Goal: Transaction & Acquisition: Purchase product/service

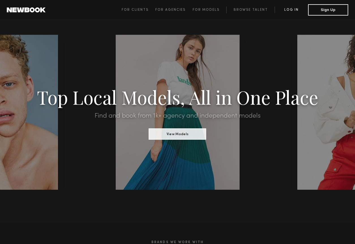
click at [292, 10] on link "Log in" at bounding box center [291, 10] width 33 height 7
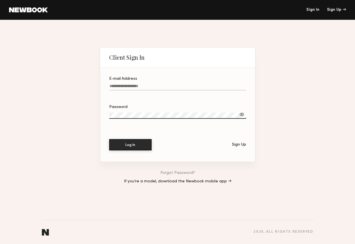
click at [152, 87] on input "E-mail Address" at bounding box center [177, 87] width 137 height 7
type input "**********"
click at [109, 139] on button "Log In" at bounding box center [130, 144] width 42 height 11
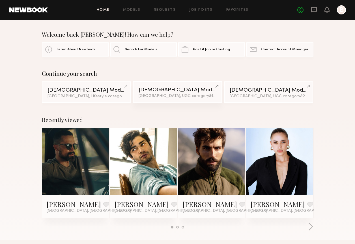
click at [161, 91] on div "Male Models" at bounding box center [178, 89] width 78 height 5
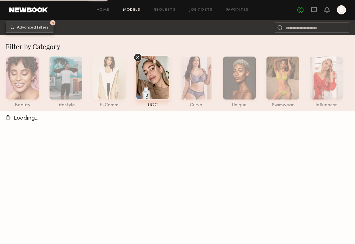
click at [41, 26] on span "Advanced Filters" at bounding box center [32, 28] width 31 height 4
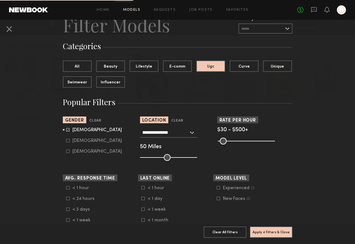
scroll to position [30, 0]
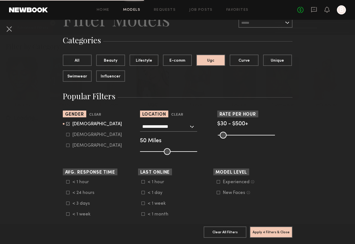
click at [177, 129] on input "**********" at bounding box center [165, 127] width 46 height 10
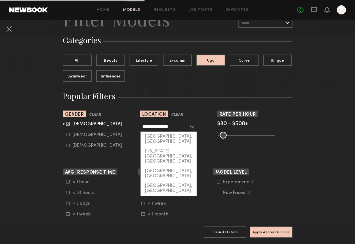
click at [177, 129] on input "**********" at bounding box center [165, 127] width 46 height 10
click at [170, 147] on div "[US_STATE][GEOGRAPHIC_DATA], [GEOGRAPHIC_DATA]" at bounding box center [169, 157] width 56 height 20
type input "**********"
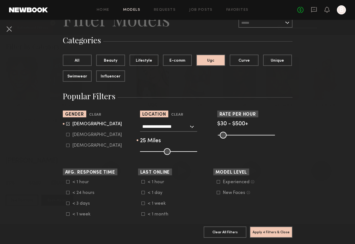
drag, startPoint x: 165, startPoint y: 151, endPoint x: 154, endPoint y: 151, distance: 11.3
click at [154, 151] on input "range" at bounding box center [168, 151] width 57 height 7
drag, startPoint x: 154, startPoint y: 151, endPoint x: 150, endPoint y: 151, distance: 3.1
type input "**"
click at [150, 151] on input "range" at bounding box center [168, 151] width 57 height 7
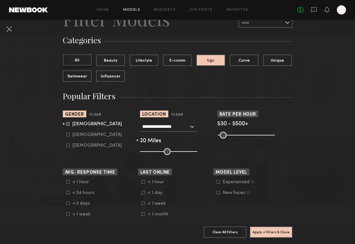
click at [83, 62] on button "All" at bounding box center [77, 59] width 29 height 11
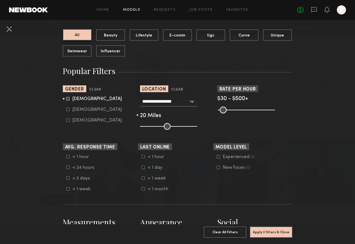
scroll to position [57, 0]
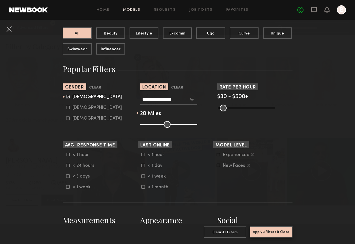
click at [281, 232] on button "Apply 3 Filters & Close" at bounding box center [271, 231] width 43 height 11
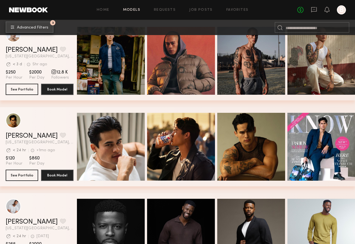
scroll to position [378, 0]
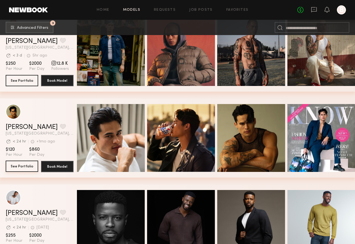
click at [17, 165] on button "See Portfolio" at bounding box center [22, 166] width 33 height 11
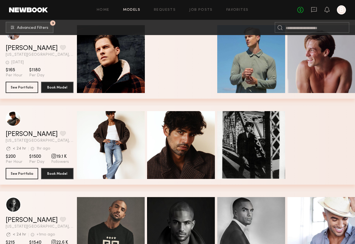
scroll to position [3118, 0]
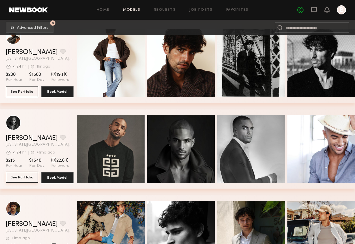
click at [23, 179] on button "See Portfolio" at bounding box center [22, 177] width 33 height 11
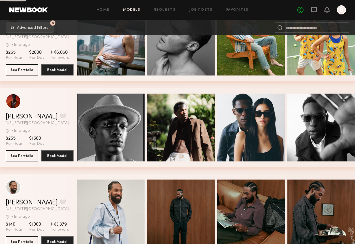
scroll to position [3741, 0]
click at [18, 154] on button "See Portfolio" at bounding box center [22, 155] width 33 height 11
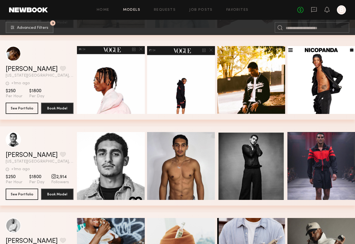
scroll to position [5078, 0]
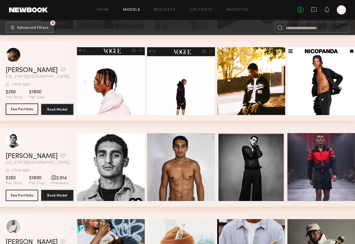
click at [21, 109] on button "See Portfolio" at bounding box center [22, 109] width 33 height 11
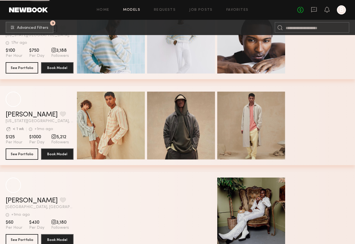
scroll to position [7962, 0]
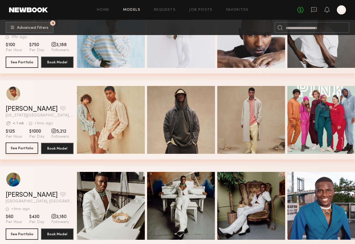
click at [22, 150] on button "See Portfolio" at bounding box center [22, 148] width 33 height 11
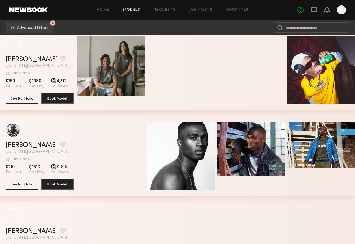
scroll to position [9487, 0]
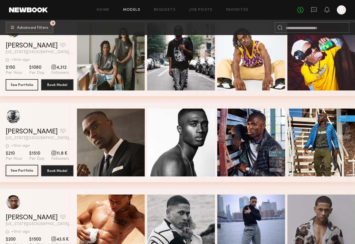
click at [23, 170] on button "See Portfolio" at bounding box center [22, 170] width 33 height 11
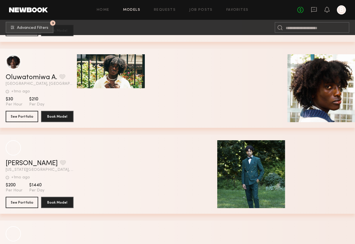
scroll to position [13423, 0]
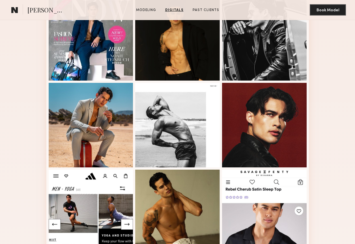
scroll to position [60, 0]
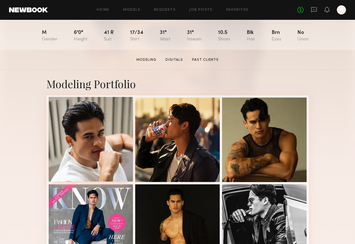
click at [89, 151] on div at bounding box center [91, 139] width 85 height 85
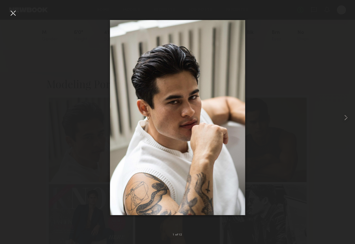
click at [69, 31] on div at bounding box center [177, 117] width 355 height 217
click at [13, 13] on div at bounding box center [12, 12] width 9 height 9
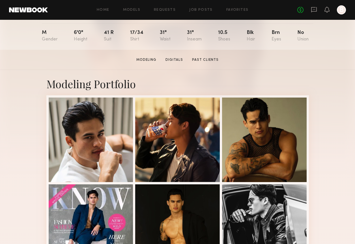
scroll to position [0, 0]
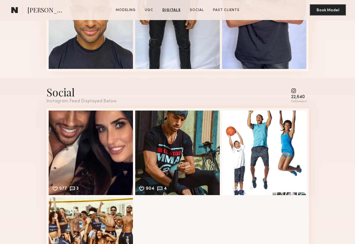
scroll to position [811, 0]
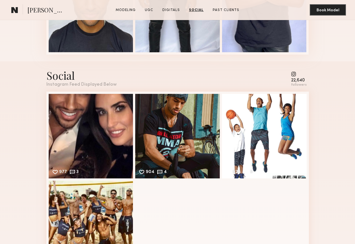
click at [295, 73] on common-icon at bounding box center [299, 74] width 16 height 5
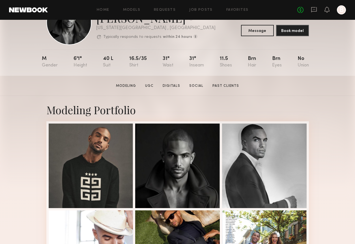
scroll to position [34, 0]
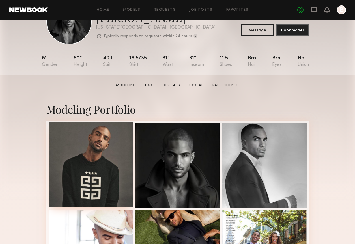
click at [94, 150] on div at bounding box center [91, 164] width 85 height 85
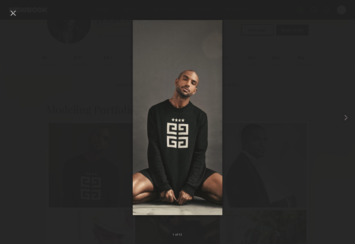
click at [14, 15] on div at bounding box center [12, 12] width 9 height 9
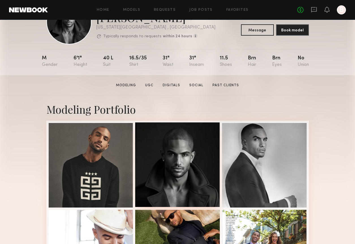
click at [160, 143] on div at bounding box center [177, 164] width 85 height 85
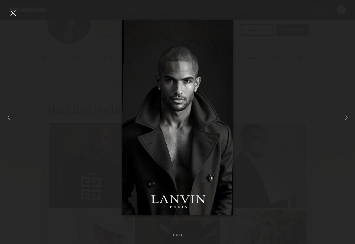
click at [13, 13] on div at bounding box center [12, 12] width 9 height 9
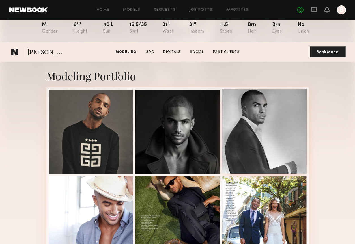
scroll to position [0, 0]
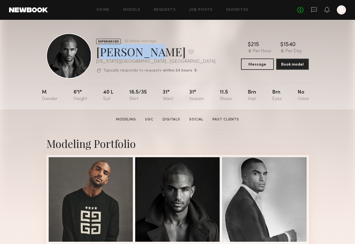
drag, startPoint x: 149, startPoint y: 52, endPoint x: 98, endPoint y: 51, distance: 51.5
click at [98, 51] on div "Anthony A. Favorite" at bounding box center [155, 51] width 119 height 15
copy div "Anthony A"
click at [328, 128] on section "Anthony A. Modeling UGC Digitals Social Past Clients Message Book Model" at bounding box center [177, 119] width 355 height 20
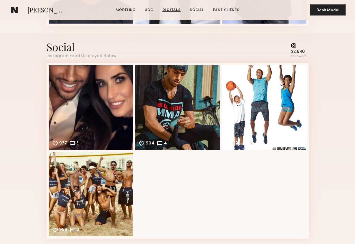
scroll to position [862, 0]
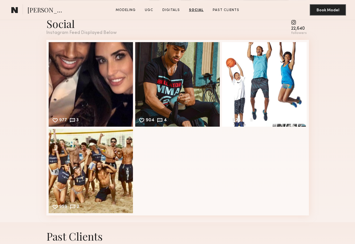
click at [296, 23] on common-icon at bounding box center [299, 22] width 16 height 5
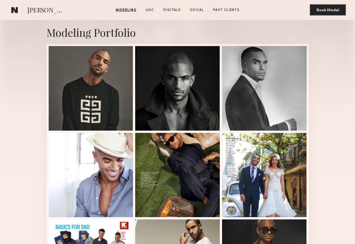
scroll to position [94, 0]
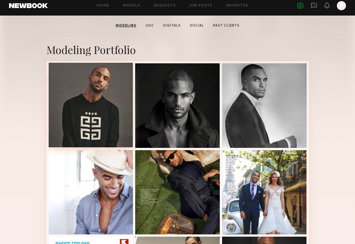
click at [90, 110] on div at bounding box center [91, 105] width 85 height 85
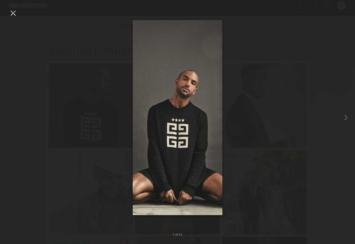
click at [11, 13] on div at bounding box center [12, 12] width 9 height 9
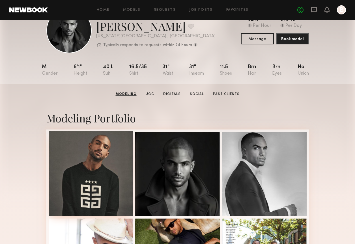
scroll to position [0, 0]
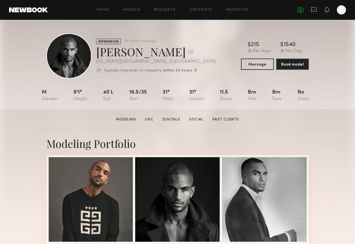
click at [68, 47] on div at bounding box center [68, 55] width 45 height 45
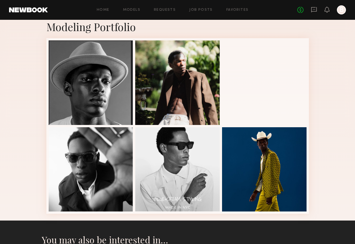
scroll to position [103, 0]
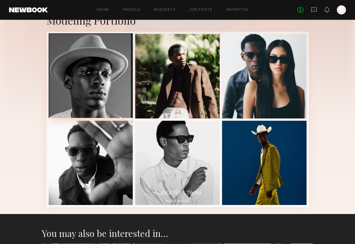
click at [110, 75] on div at bounding box center [91, 75] width 85 height 85
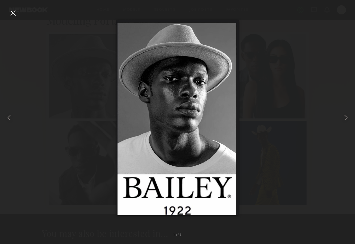
click at [13, 16] on div at bounding box center [12, 12] width 9 height 9
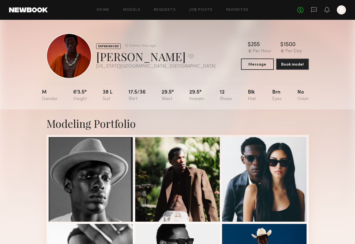
scroll to position [175, 0]
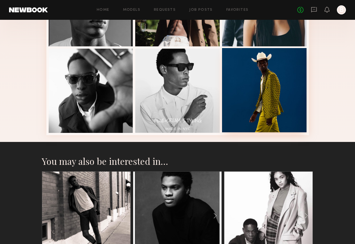
click at [268, 104] on div at bounding box center [264, 90] width 85 height 85
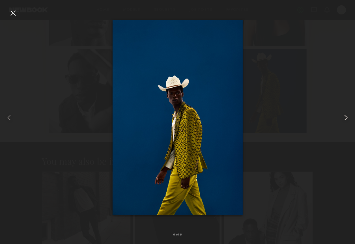
click at [343, 119] on common-icon at bounding box center [345, 117] width 9 height 9
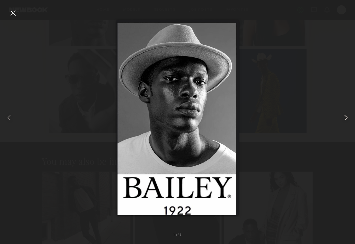
click at [343, 119] on common-icon at bounding box center [345, 117] width 9 height 9
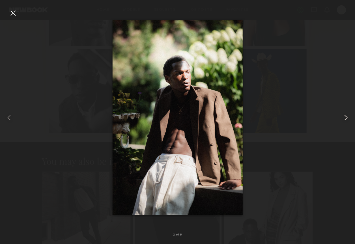
click at [344, 118] on common-icon at bounding box center [345, 117] width 9 height 9
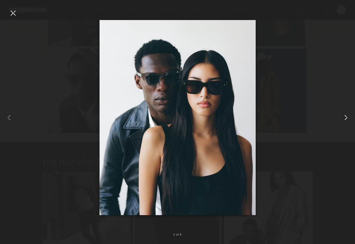
click at [343, 118] on common-icon at bounding box center [345, 117] width 9 height 9
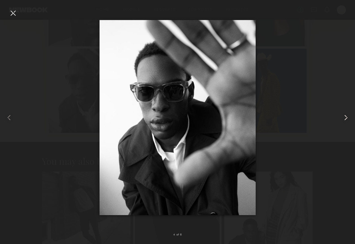
click at [343, 118] on common-icon at bounding box center [345, 117] width 9 height 9
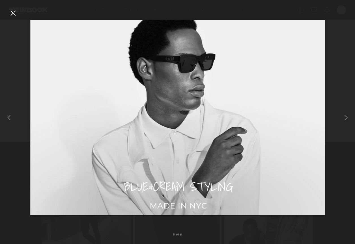
click at [329, 102] on div at bounding box center [177, 117] width 355 height 217
click at [11, 12] on div at bounding box center [12, 12] width 9 height 9
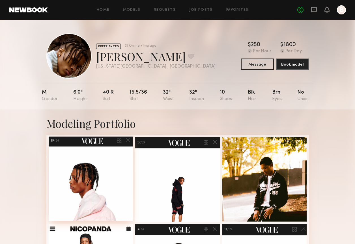
click at [109, 180] on div at bounding box center [91, 179] width 85 height 85
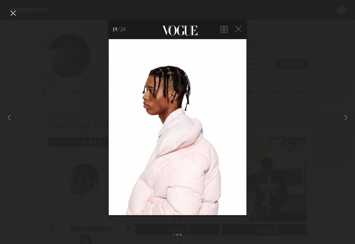
click at [12, 14] on div at bounding box center [12, 12] width 9 height 9
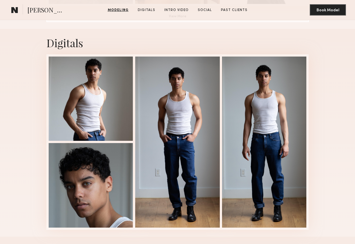
scroll to position [499, 0]
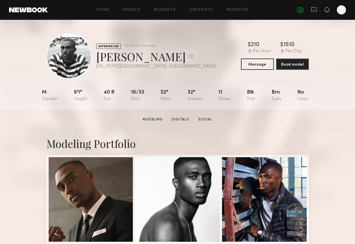
click at [323, 122] on section "[PERSON_NAME] Modeling Digitals Social Message Book Model" at bounding box center [177, 119] width 355 height 20
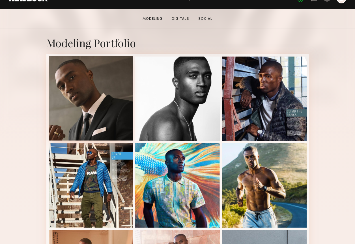
scroll to position [111, 0]
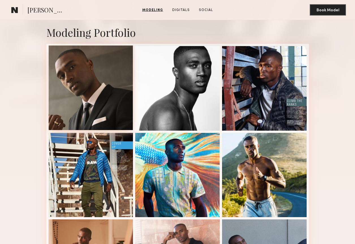
click at [110, 99] on div at bounding box center [91, 88] width 85 height 85
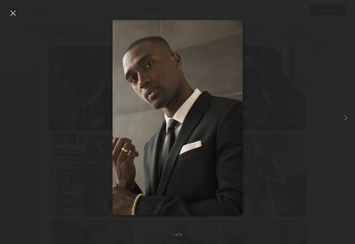
click at [80, 130] on div at bounding box center [177, 117] width 355 height 217
click at [14, 14] on div at bounding box center [12, 12] width 9 height 9
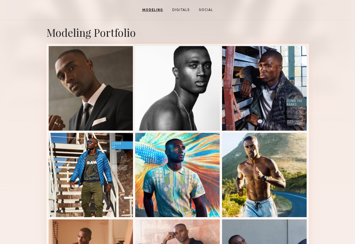
scroll to position [0, 0]
